Goal: Task Accomplishment & Management: Manage account settings

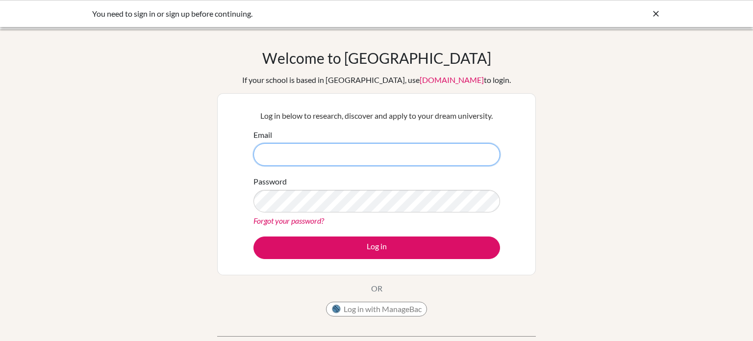
click at [342, 162] on input "Email" at bounding box center [376, 154] width 246 height 23
type input "[EMAIL_ADDRESS][DOMAIN_NAME]"
click at [253, 236] on button "Log in" at bounding box center [376, 247] width 246 height 23
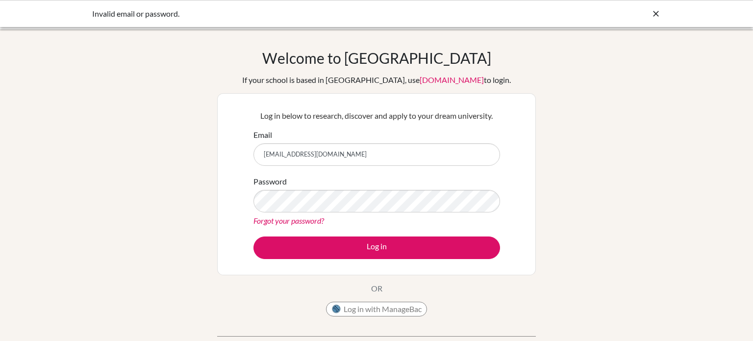
click at [305, 220] on link "Forgot your password?" at bounding box center [288, 220] width 71 height 9
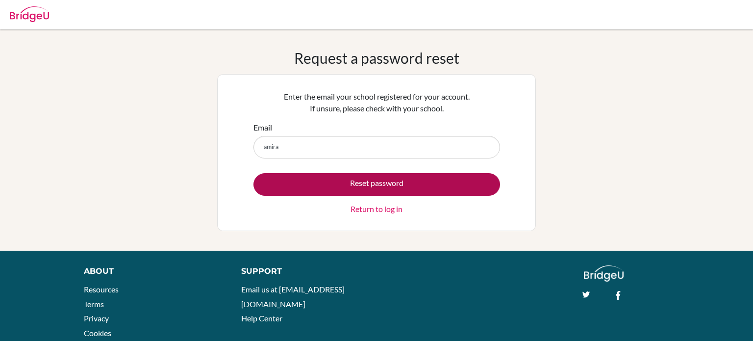
type input "[EMAIL_ADDRESS][DOMAIN_NAME]"
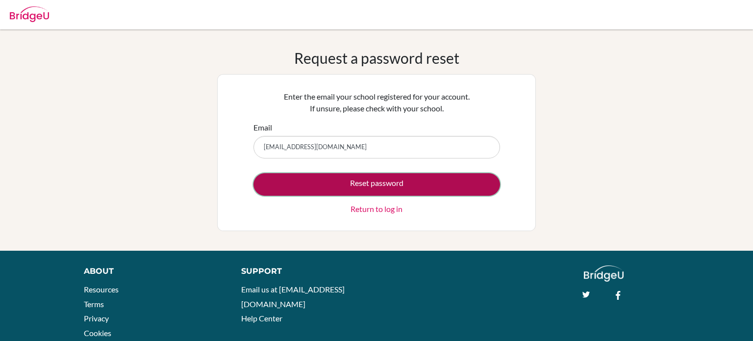
click at [323, 186] on button "Reset password" at bounding box center [376, 184] width 246 height 23
